Goal: Check status: Check status

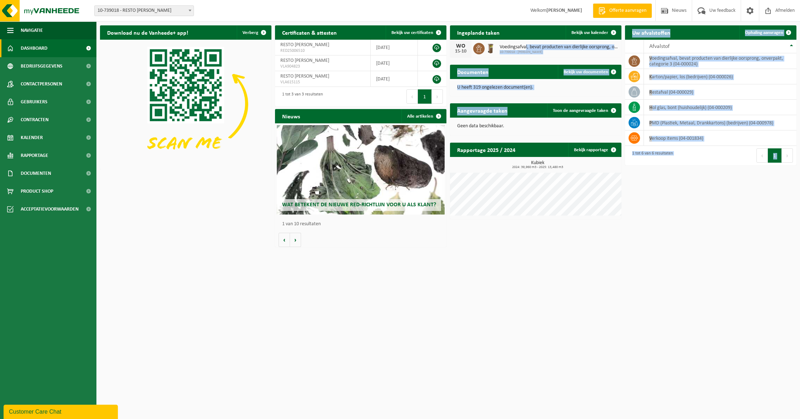
drag, startPoint x: 551, startPoint y: 89, endPoint x: 563, endPoint y: 100, distance: 15.9
click at [563, 100] on div "Download nu de Vanheede+ app! Verberg Certificaten & attesten Bekijk uw certifi…" at bounding box center [448, 136] width 700 height 229
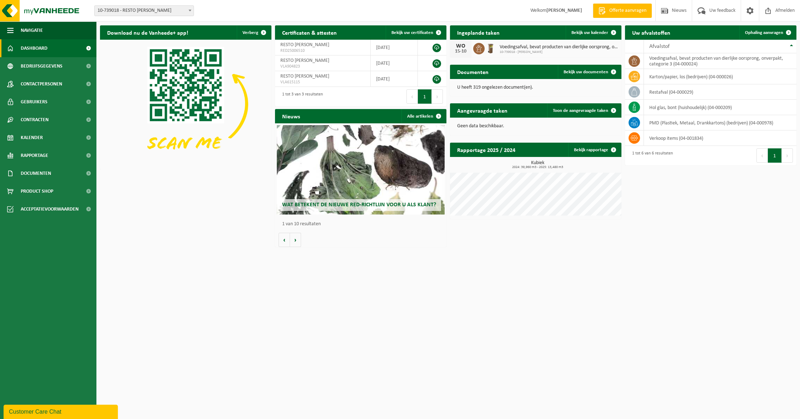
click at [715, 196] on div "Download nu de Vanheede+ app! Verberg Certificaten & attesten Bekijk uw certifi…" at bounding box center [448, 136] width 700 height 229
click at [609, 39] on span at bounding box center [613, 32] width 14 height 14
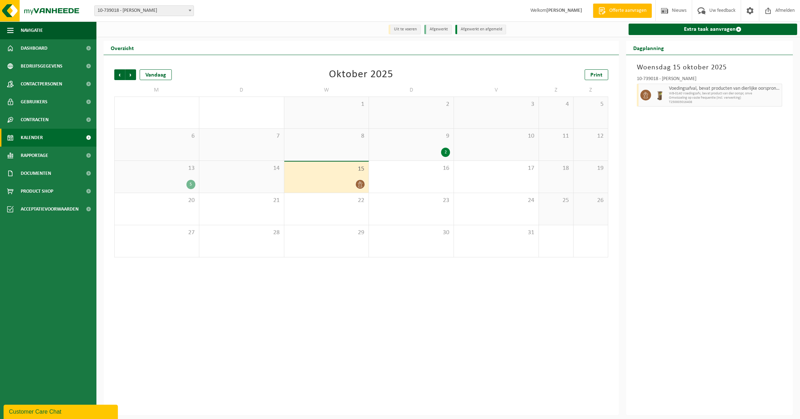
click at [422, 160] on div "9 2" at bounding box center [411, 145] width 85 height 32
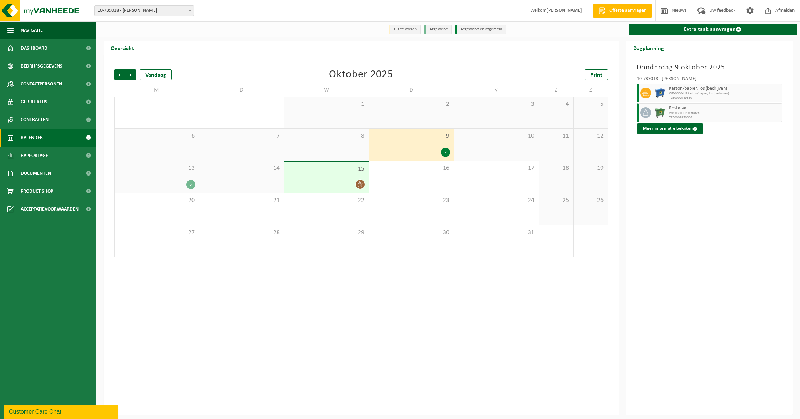
click at [426, 155] on div "2" at bounding box center [410, 151] width 77 height 9
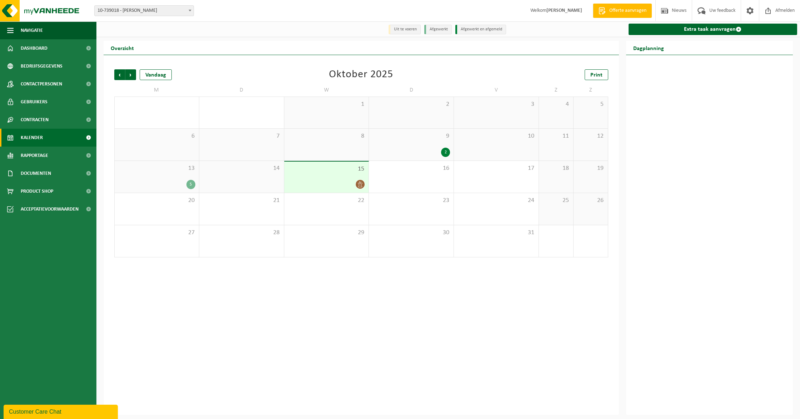
click at [438, 156] on div "2" at bounding box center [410, 151] width 77 height 9
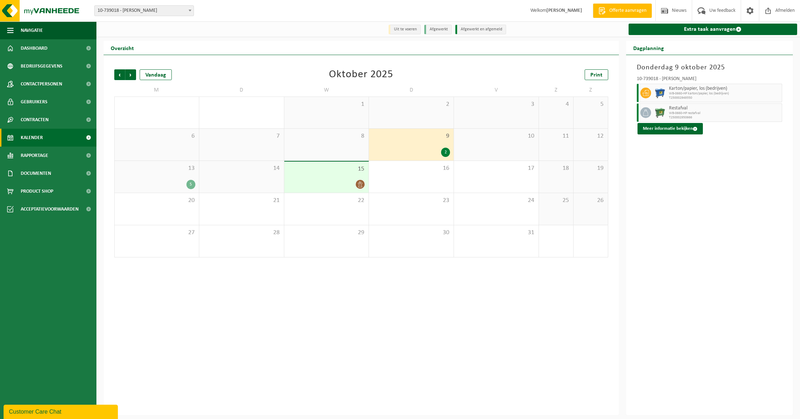
click at [357, 173] on div "15" at bounding box center [326, 176] width 85 height 31
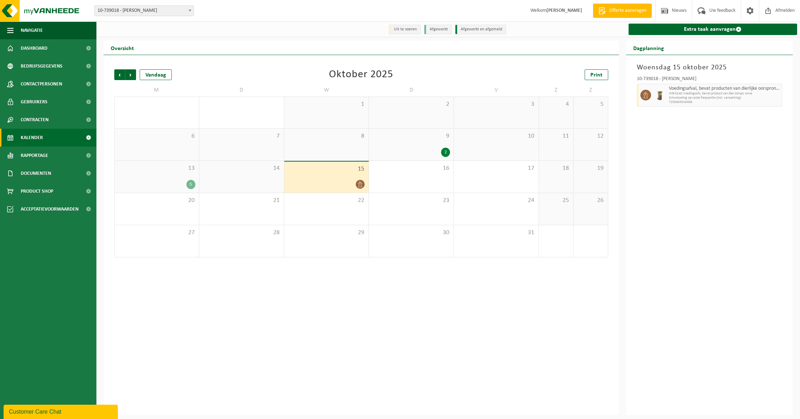
click at [184, 181] on div "5" at bounding box center [156, 184] width 77 height 9
